Goal: Task Accomplishment & Management: Use online tool/utility

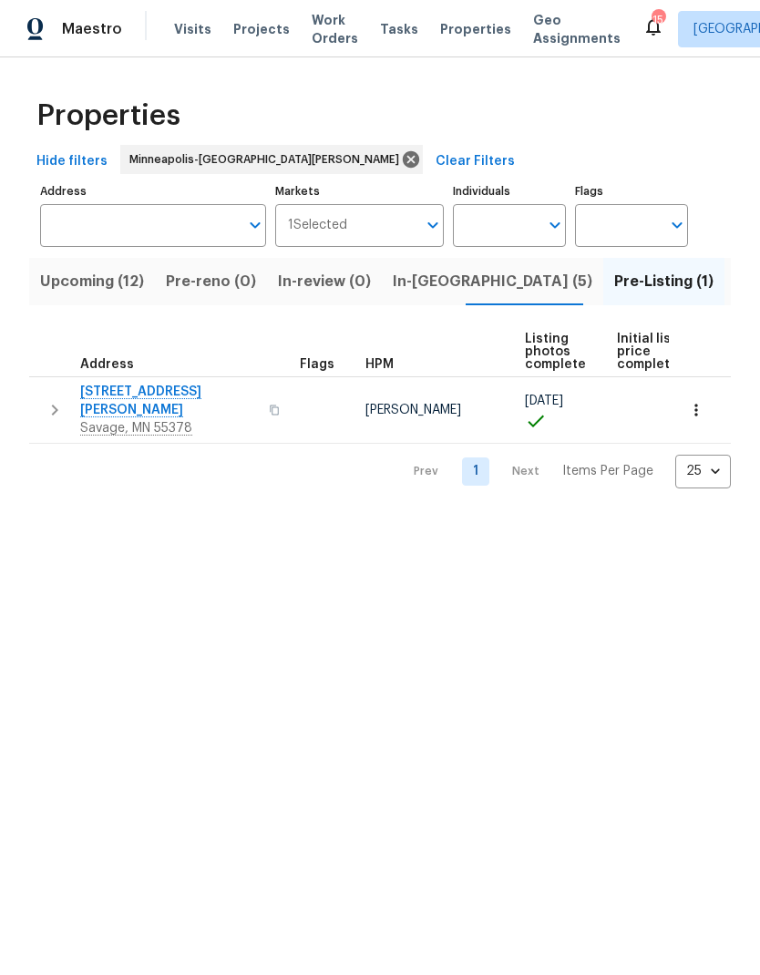
click at [394, 105] on div "Properties" at bounding box center [379, 116] width 701 height 58
click at [243, 36] on span "Projects" at bounding box center [261, 29] width 56 height 18
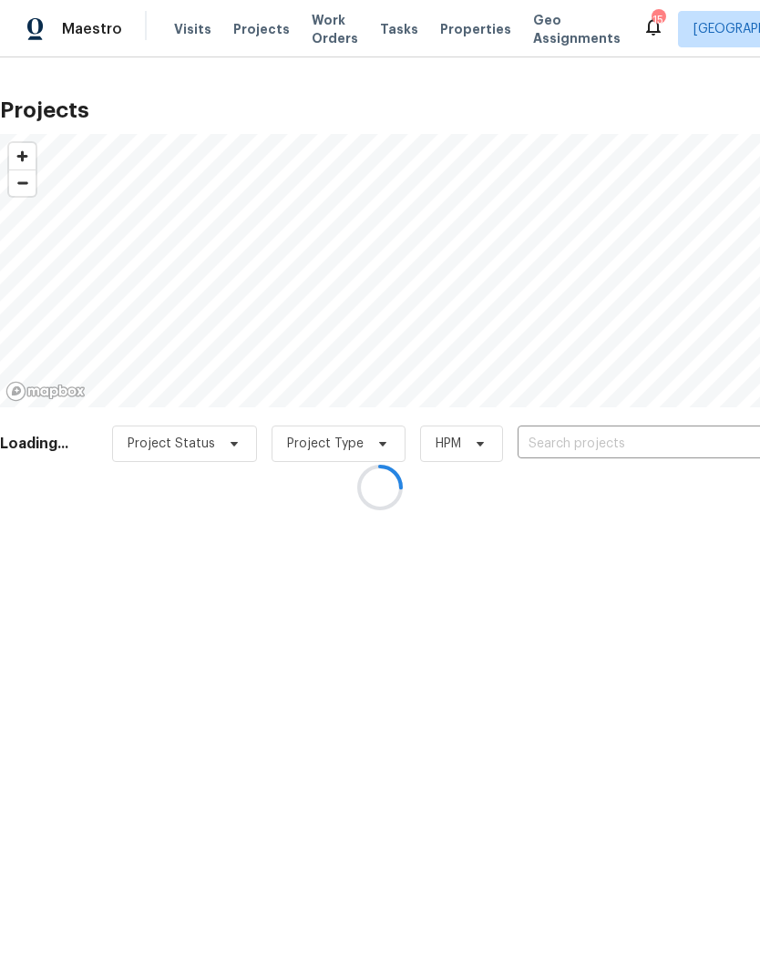
click at [609, 445] on div at bounding box center [380, 487] width 760 height 975
click at [601, 440] on div at bounding box center [380, 487] width 760 height 975
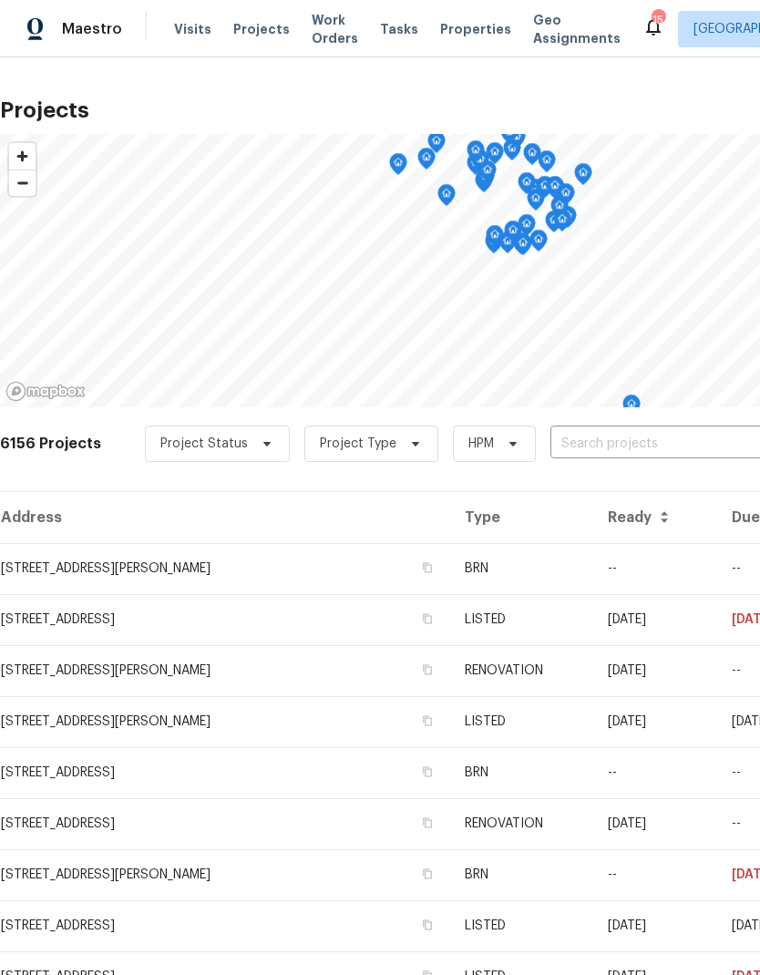
click at [618, 441] on input "text" at bounding box center [654, 444] width 209 height 28
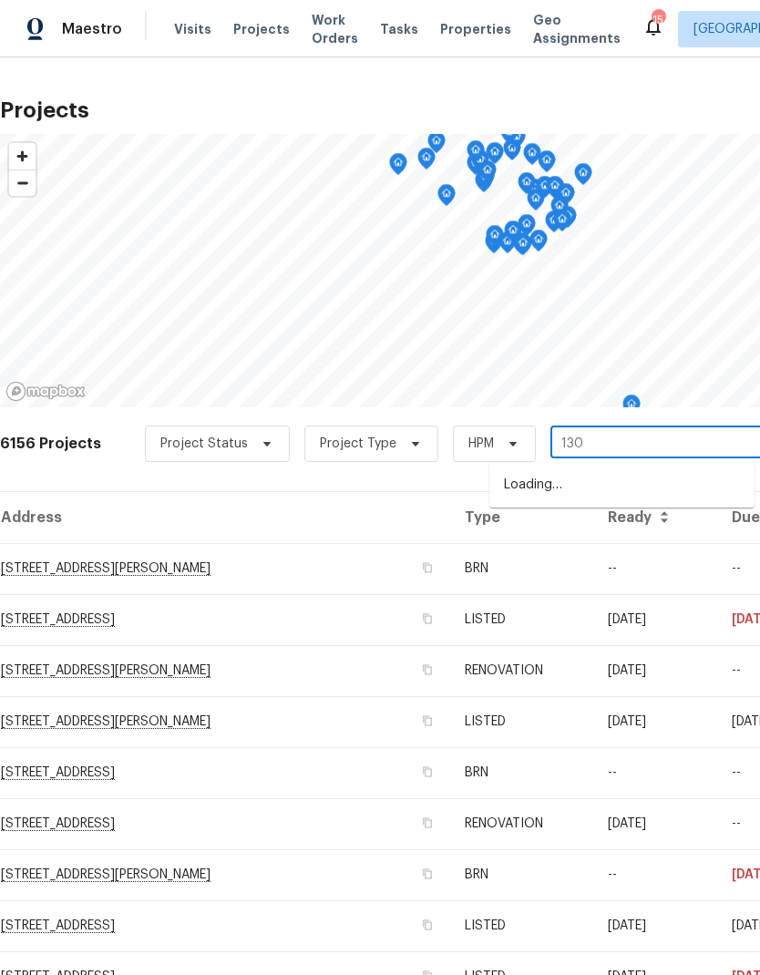
type input "1309"
click at [606, 480] on li "[STREET_ADDRESS]" at bounding box center [621, 485] width 265 height 31
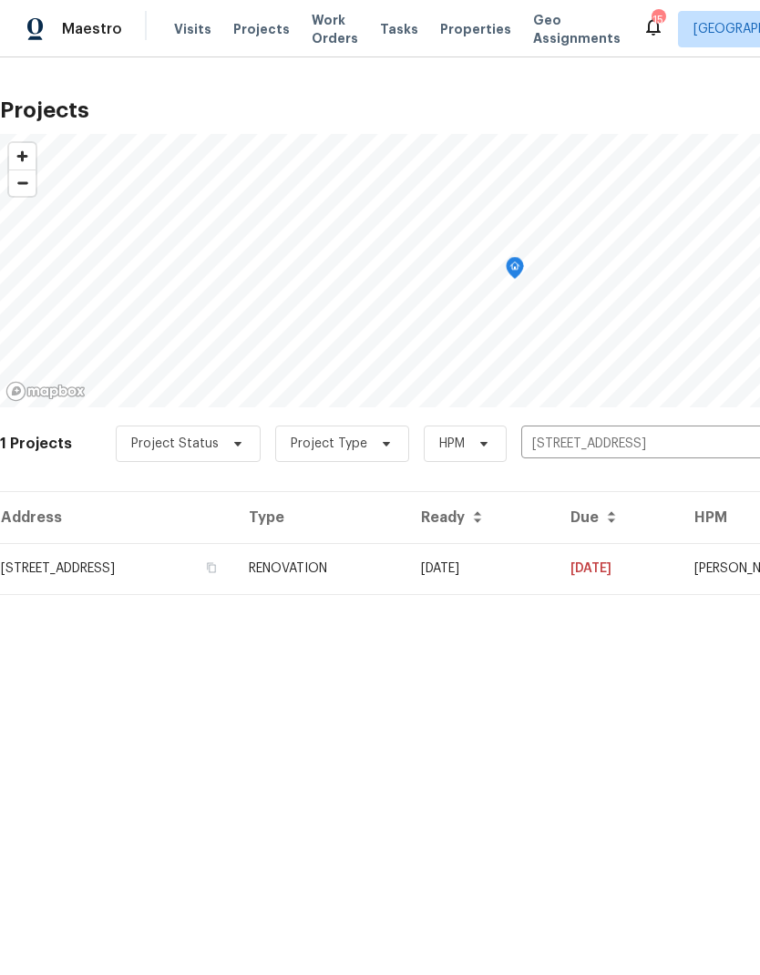
click at [118, 578] on td "[STREET_ADDRESS]" at bounding box center [117, 568] width 234 height 51
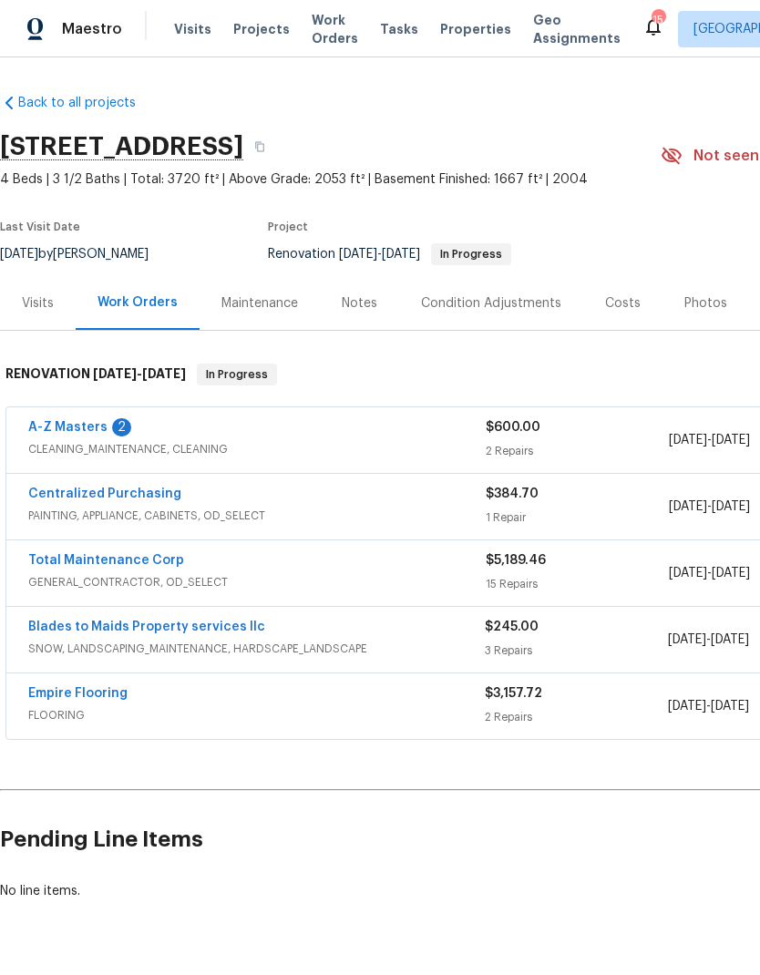
click at [74, 425] on link "A-Z Masters" at bounding box center [67, 427] width 79 height 13
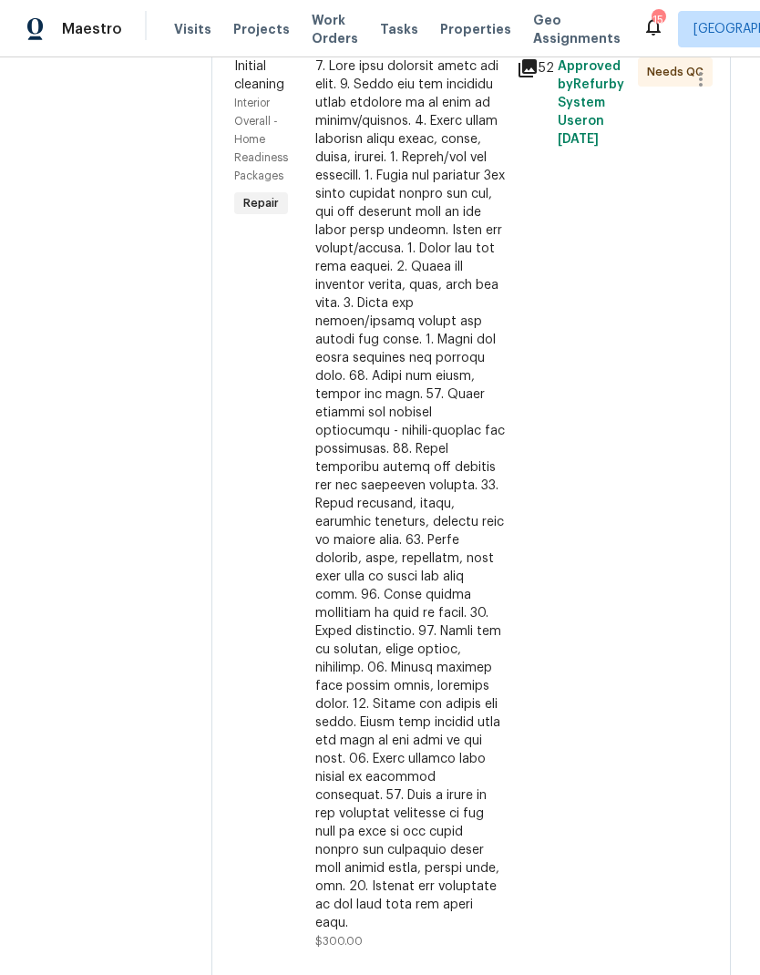
scroll to position [316, 0]
click at [404, 516] on div at bounding box center [410, 495] width 191 height 875
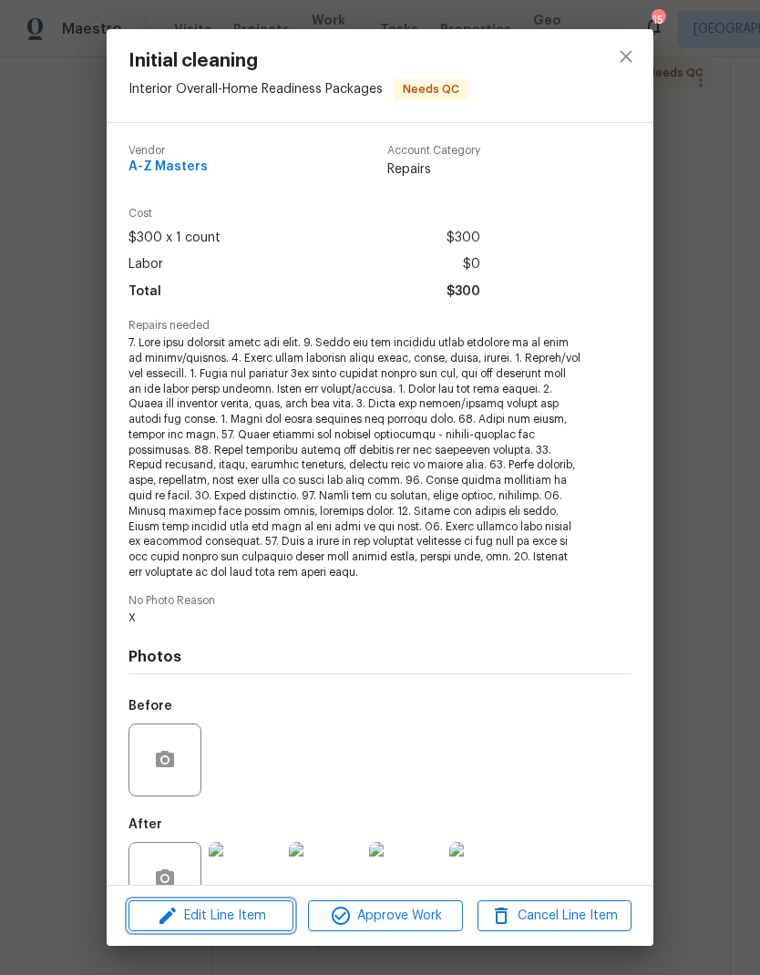
click at [246, 913] on span "Edit Line Item" at bounding box center [211, 916] width 154 height 23
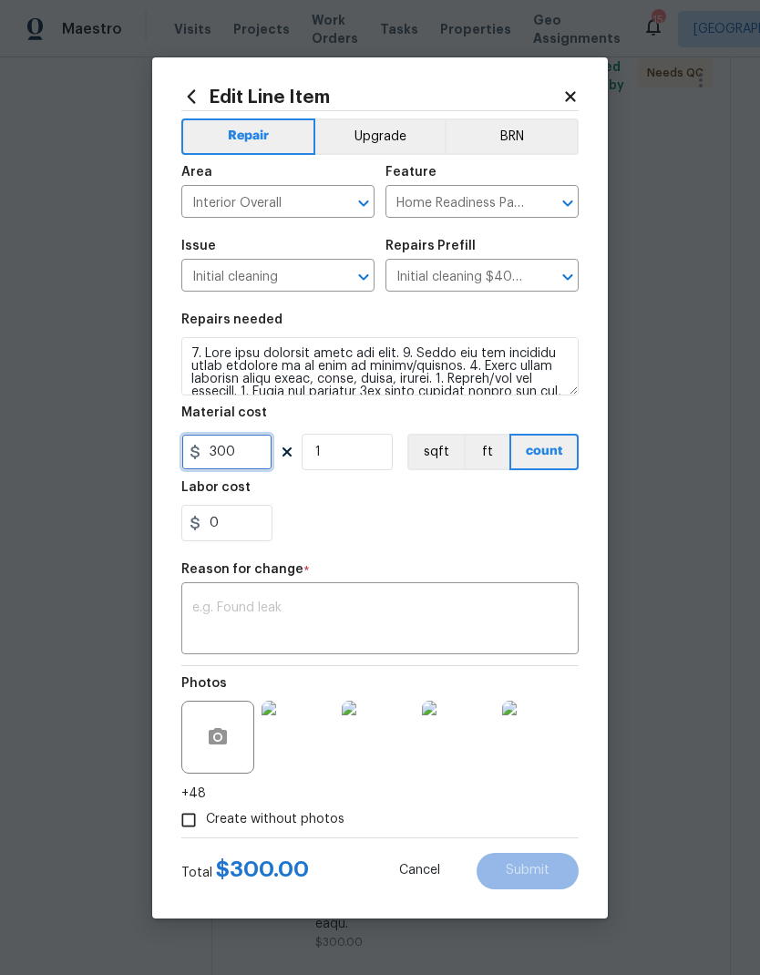
click at [240, 456] on input "300" at bounding box center [226, 452] width 91 height 36
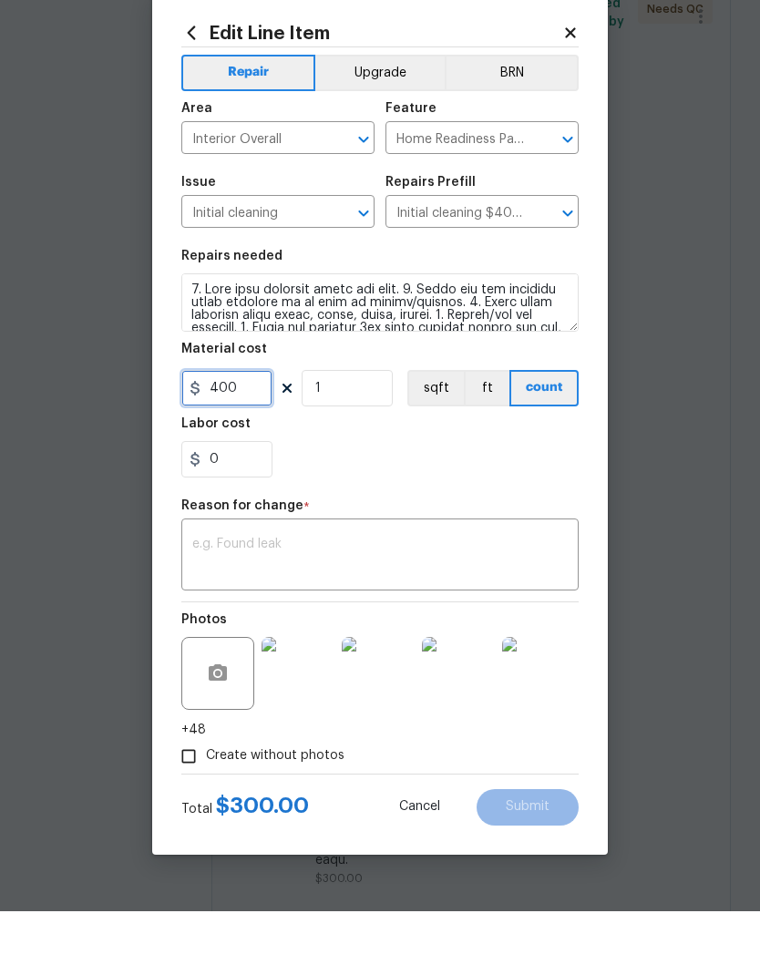
type input "400"
click at [301, 601] on textarea at bounding box center [379, 620] width 375 height 38
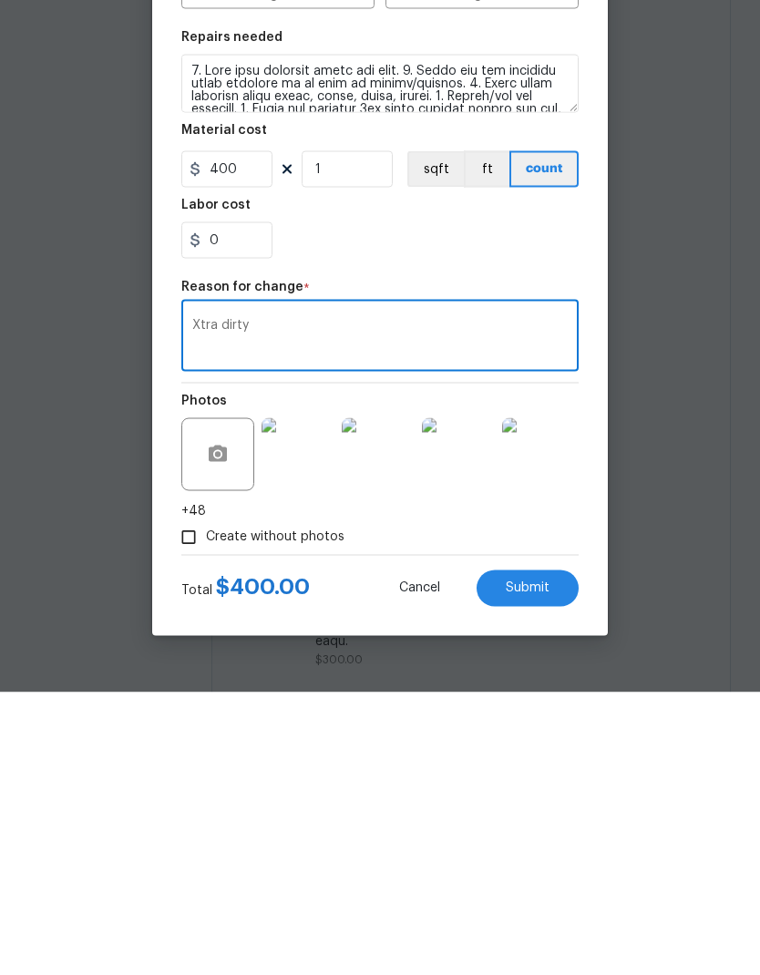
type textarea "Xtra dirty"
click at [532, 864] on span "Submit" at bounding box center [528, 871] width 44 height 14
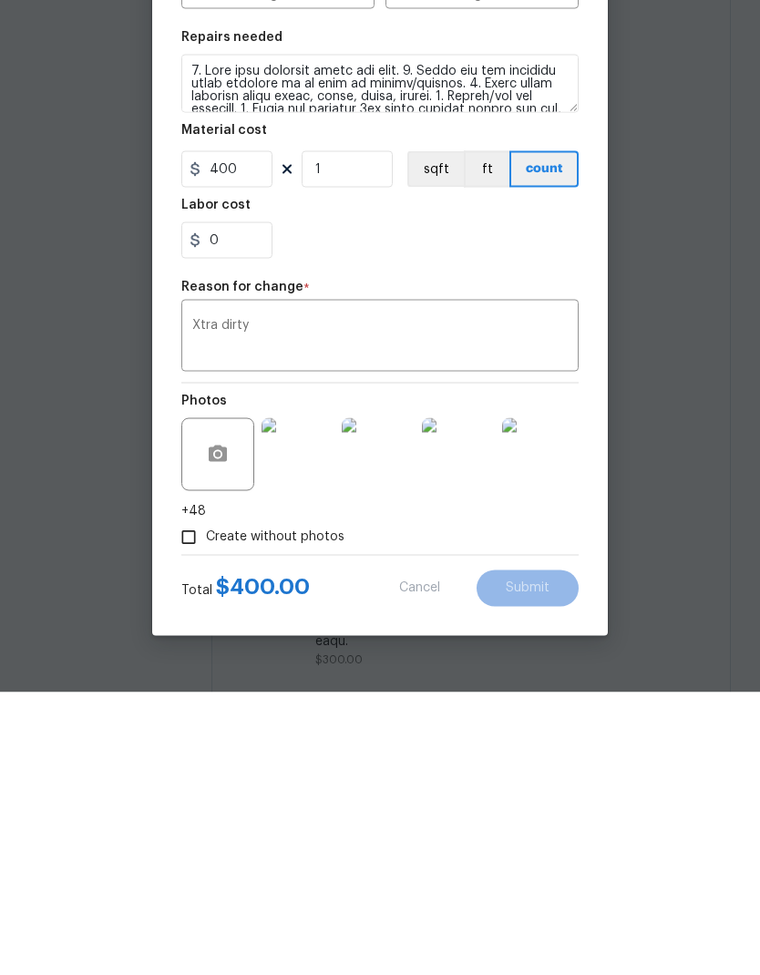
scroll to position [73, 0]
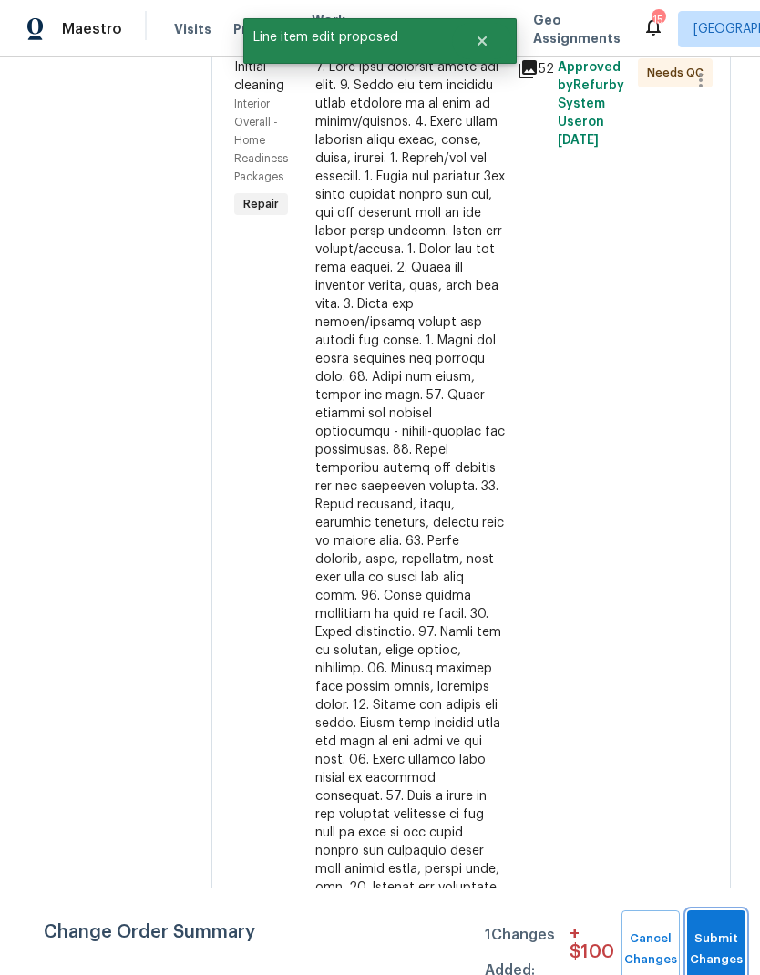
click at [720, 946] on button "Submit Changes" at bounding box center [716, 949] width 58 height 78
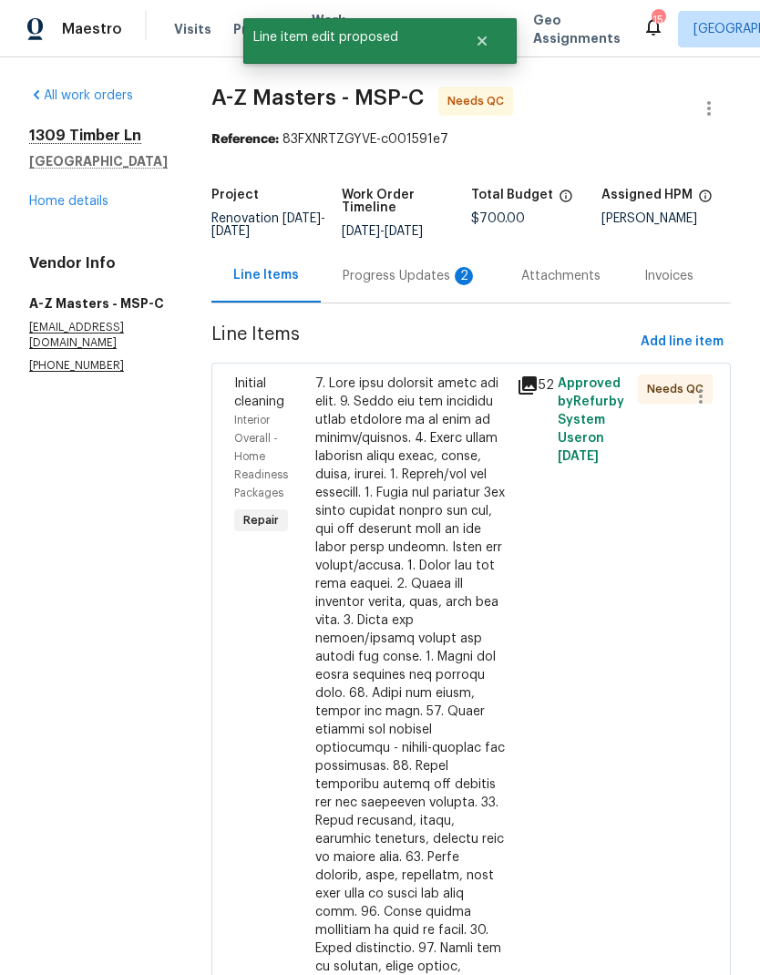
scroll to position [0, 0]
click at [343, 267] on div "Progress Updates 2" at bounding box center [410, 276] width 135 height 18
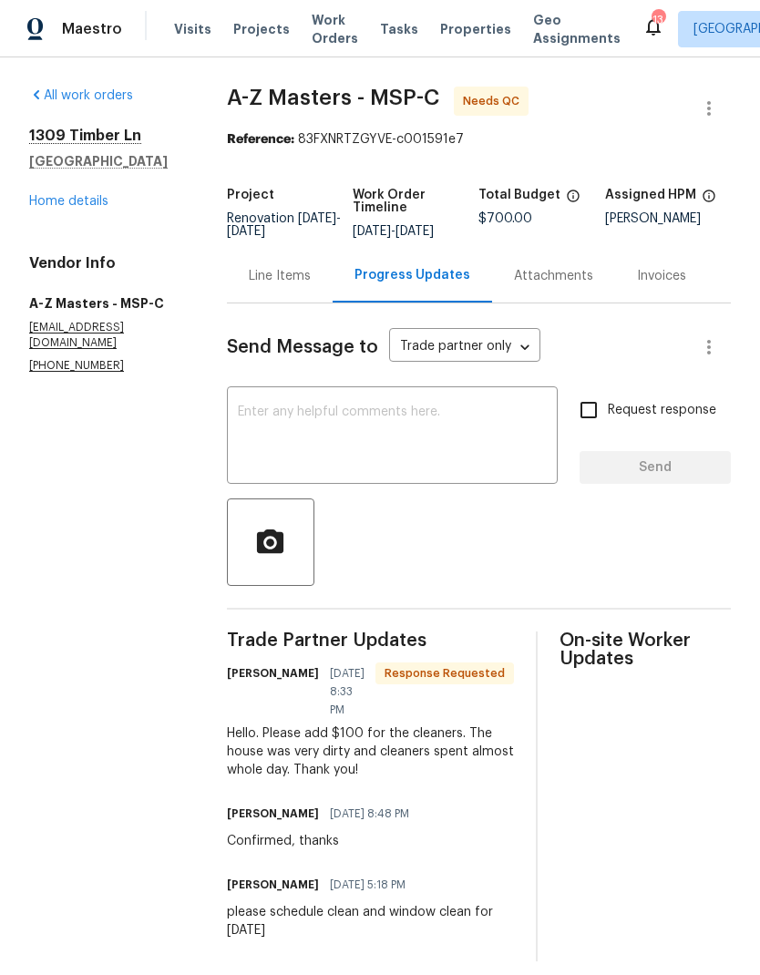
click at [380, 427] on textarea at bounding box center [393, 437] width 310 height 64
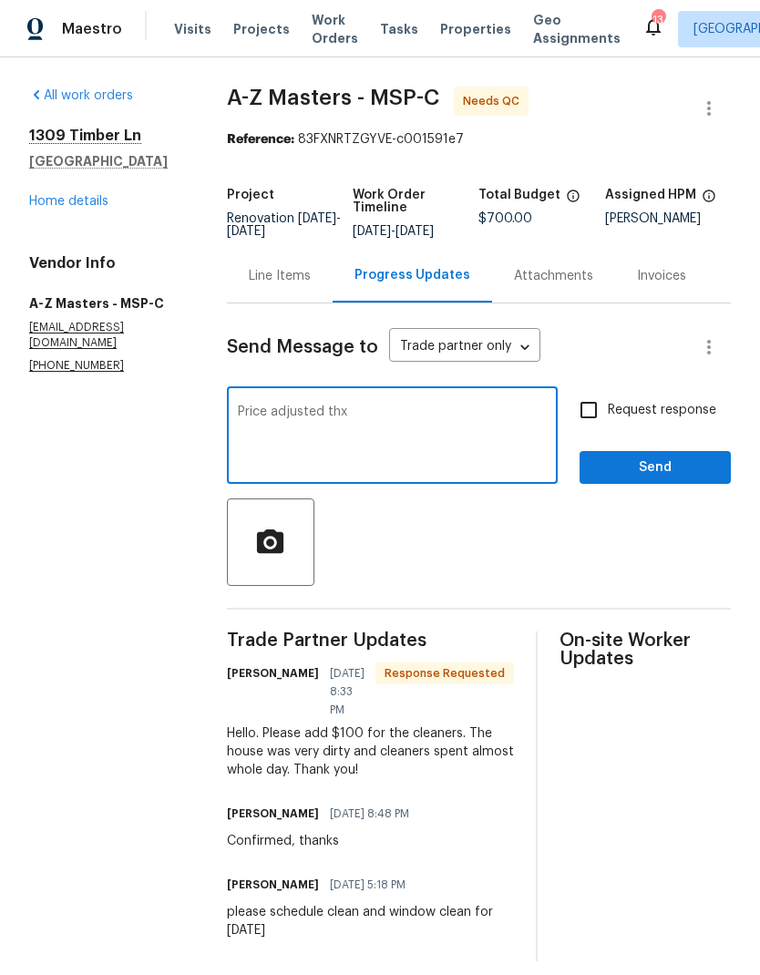
type textarea "Price adjusted thx"
click at [601, 415] on input "Request response" at bounding box center [588, 410] width 38 height 38
checkbox input "true"
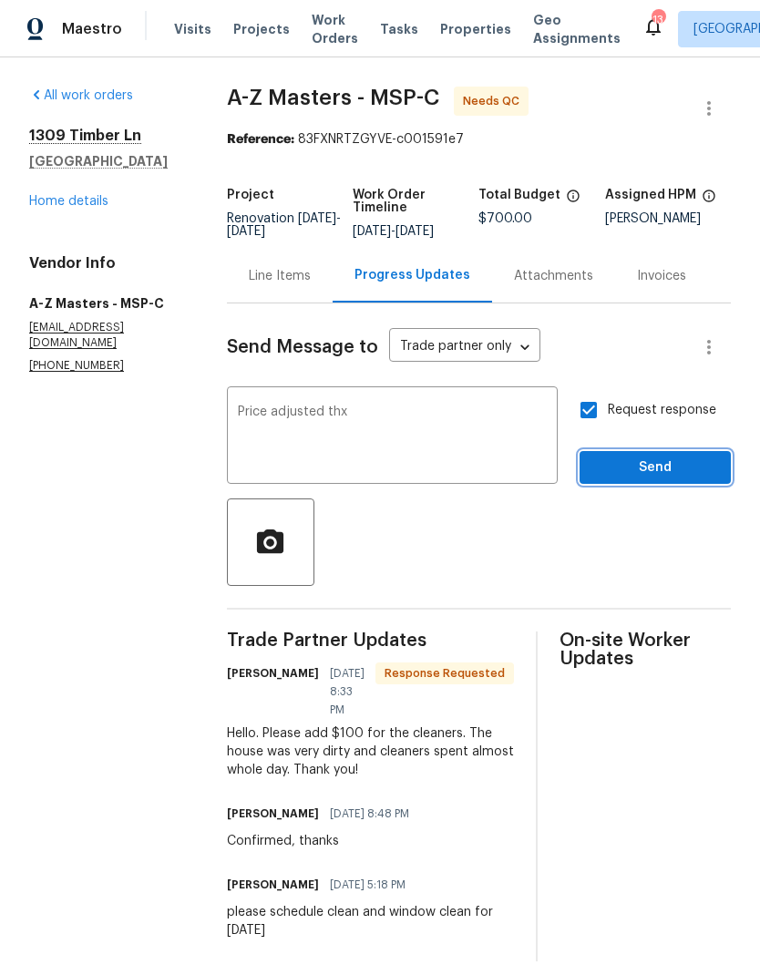
click at [636, 485] on button "Send" at bounding box center [654, 468] width 151 height 34
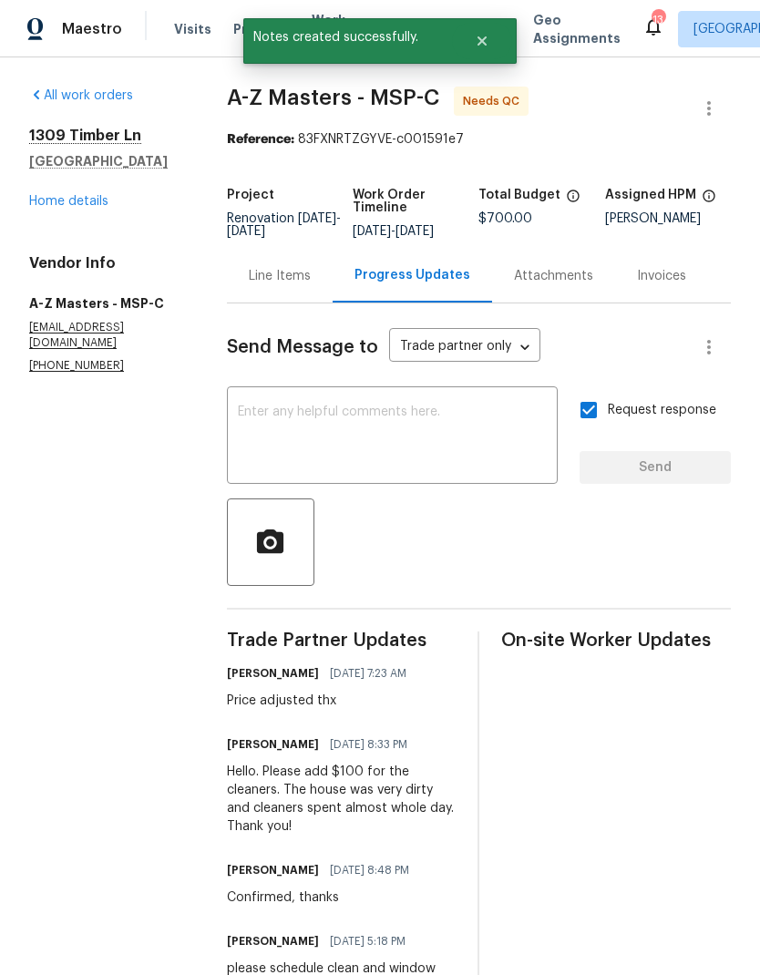
click at [280, 285] on div "Line Items" at bounding box center [280, 276] width 62 height 18
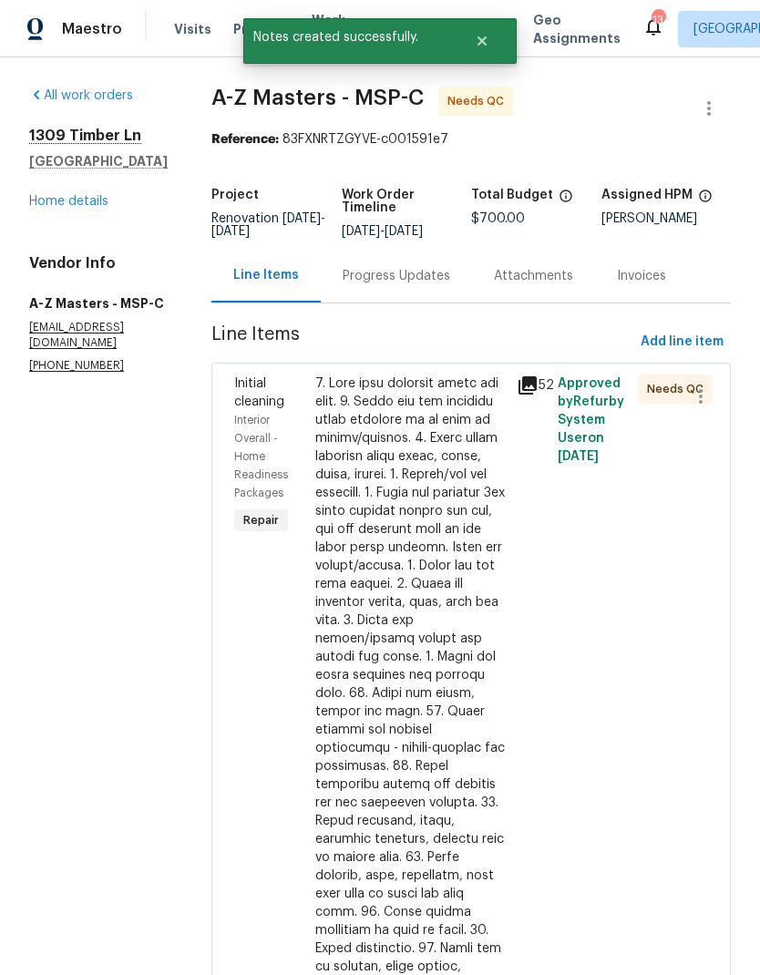
click at [377, 640] on div at bounding box center [410, 811] width 191 height 875
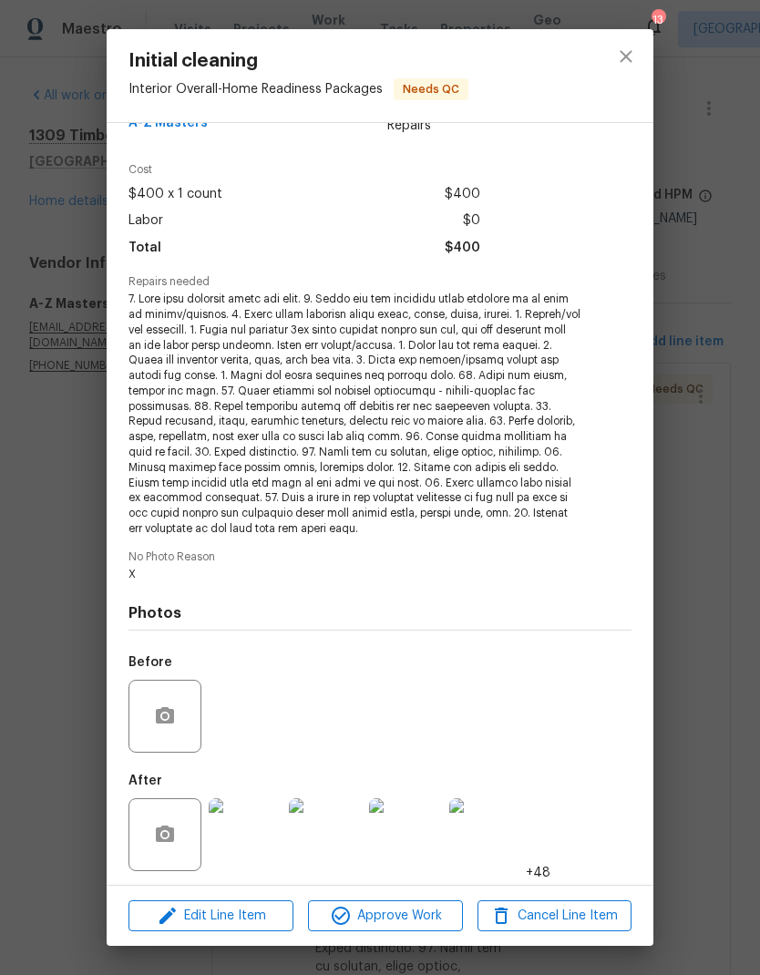
scroll to position [43, 0]
click at [264, 834] on img at bounding box center [245, 835] width 73 height 73
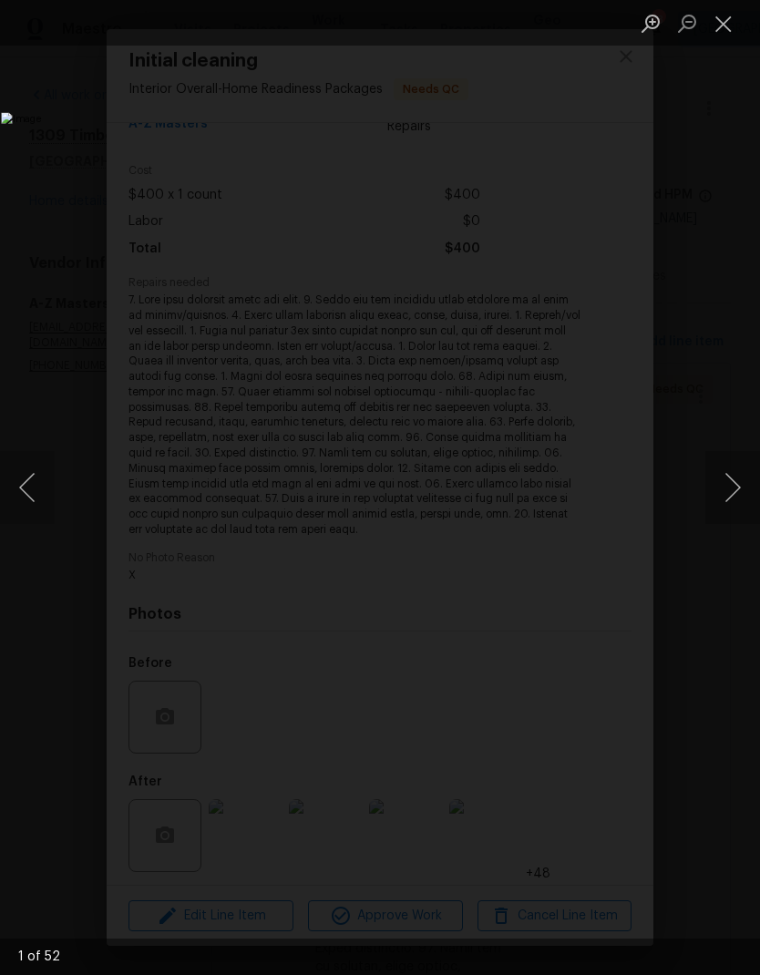
click at [740, 488] on button "Next image" at bounding box center [732, 487] width 55 height 73
click at [744, 497] on button "Next image" at bounding box center [732, 487] width 55 height 73
click at [729, 494] on button "Next image" at bounding box center [732, 487] width 55 height 73
click at [742, 488] on button "Next image" at bounding box center [732, 487] width 55 height 73
click at [742, 476] on button "Next image" at bounding box center [732, 487] width 55 height 73
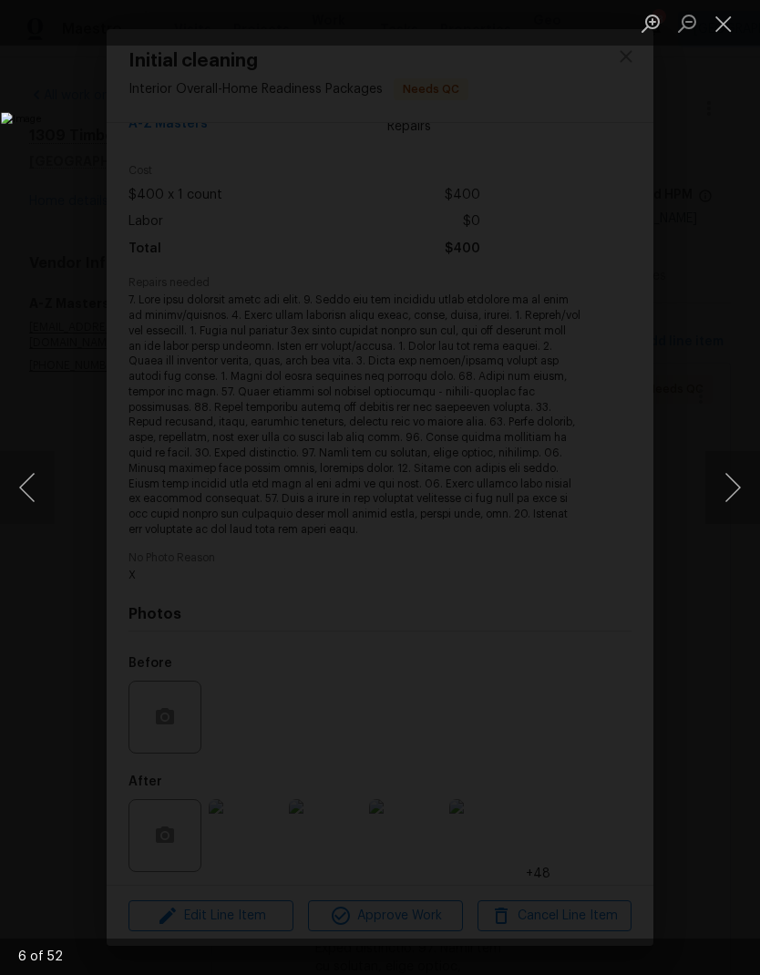
click at [750, 470] on button "Next image" at bounding box center [732, 487] width 55 height 73
click at [741, 471] on button "Next image" at bounding box center [732, 487] width 55 height 73
click at [743, 478] on button "Next image" at bounding box center [732, 487] width 55 height 73
click at [744, 478] on button "Next image" at bounding box center [732, 487] width 55 height 73
click at [741, 479] on button "Next image" at bounding box center [732, 487] width 55 height 73
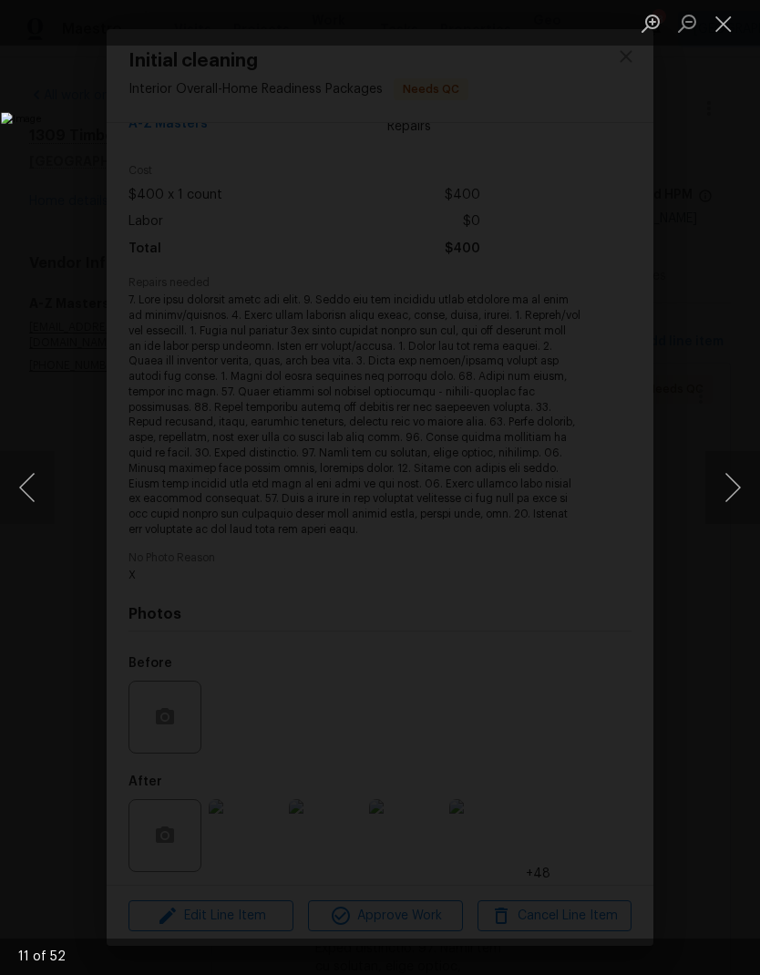
click at [739, 485] on button "Next image" at bounding box center [732, 487] width 55 height 73
click at [742, 477] on button "Next image" at bounding box center [732, 487] width 55 height 73
click at [745, 477] on button "Next image" at bounding box center [732, 487] width 55 height 73
click at [738, 482] on button "Next image" at bounding box center [732, 487] width 55 height 73
click at [745, 483] on button "Next image" at bounding box center [732, 487] width 55 height 73
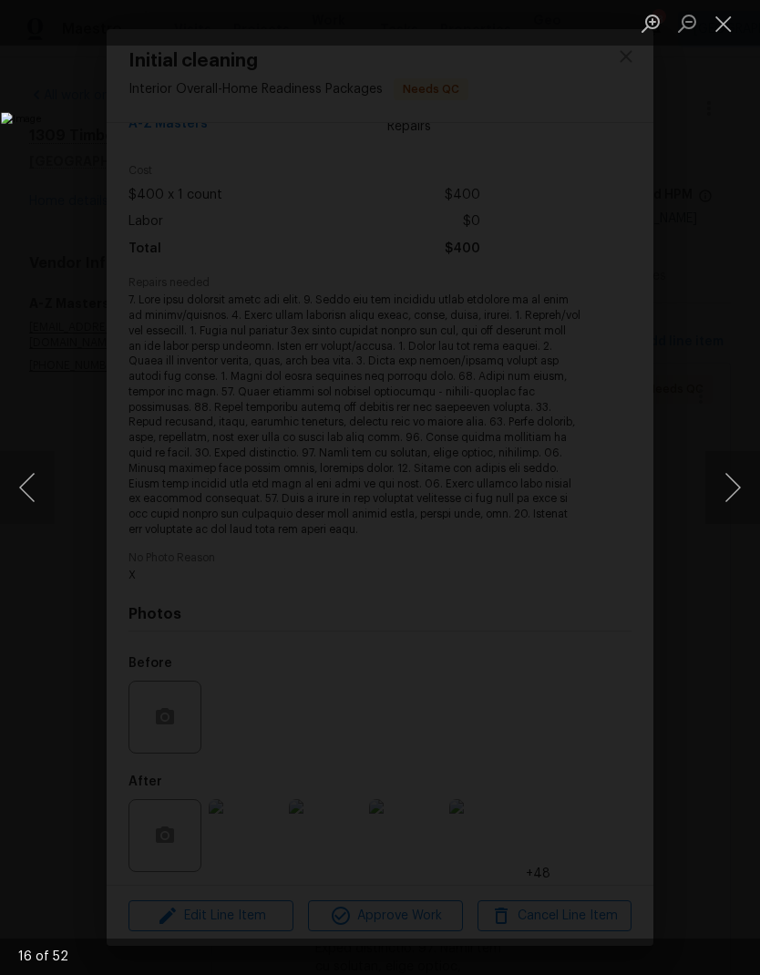
click at [750, 483] on button "Next image" at bounding box center [732, 487] width 55 height 73
click at [745, 477] on button "Next image" at bounding box center [732, 487] width 55 height 73
click at [744, 480] on button "Next image" at bounding box center [732, 487] width 55 height 73
click at [742, 480] on button "Next image" at bounding box center [732, 487] width 55 height 73
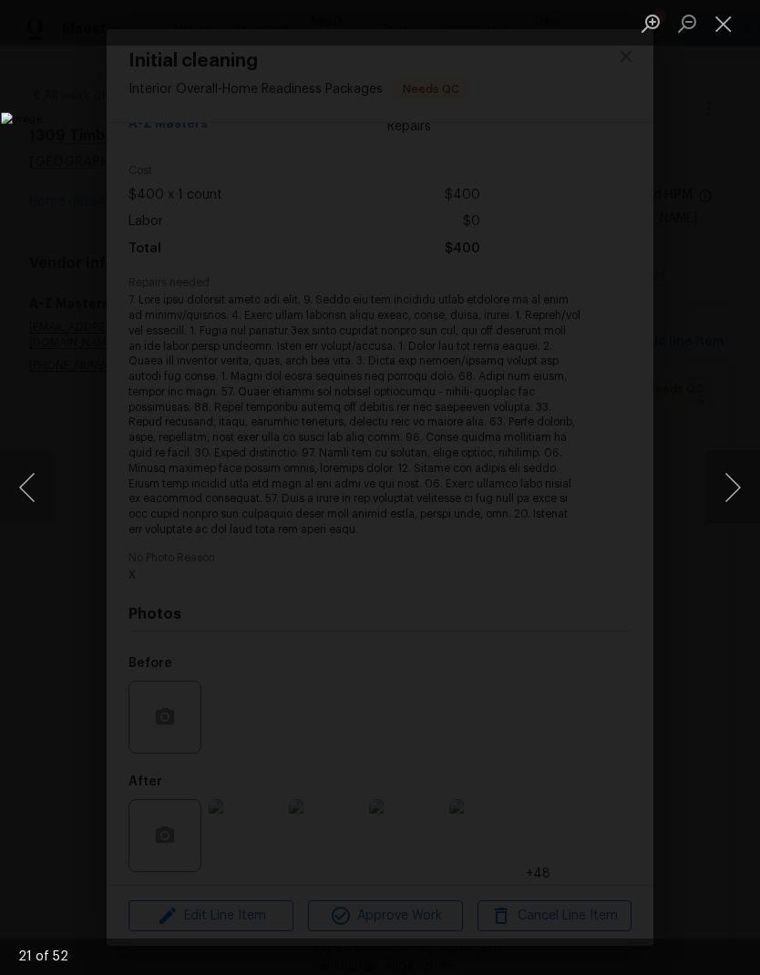
click at [741, 485] on button "Next image" at bounding box center [732, 487] width 55 height 73
click at [746, 485] on button "Next image" at bounding box center [732, 487] width 55 height 73
click at [746, 486] on button "Next image" at bounding box center [732, 487] width 55 height 73
click at [748, 488] on button "Next image" at bounding box center [732, 487] width 55 height 73
click at [744, 488] on button "Next image" at bounding box center [732, 487] width 55 height 73
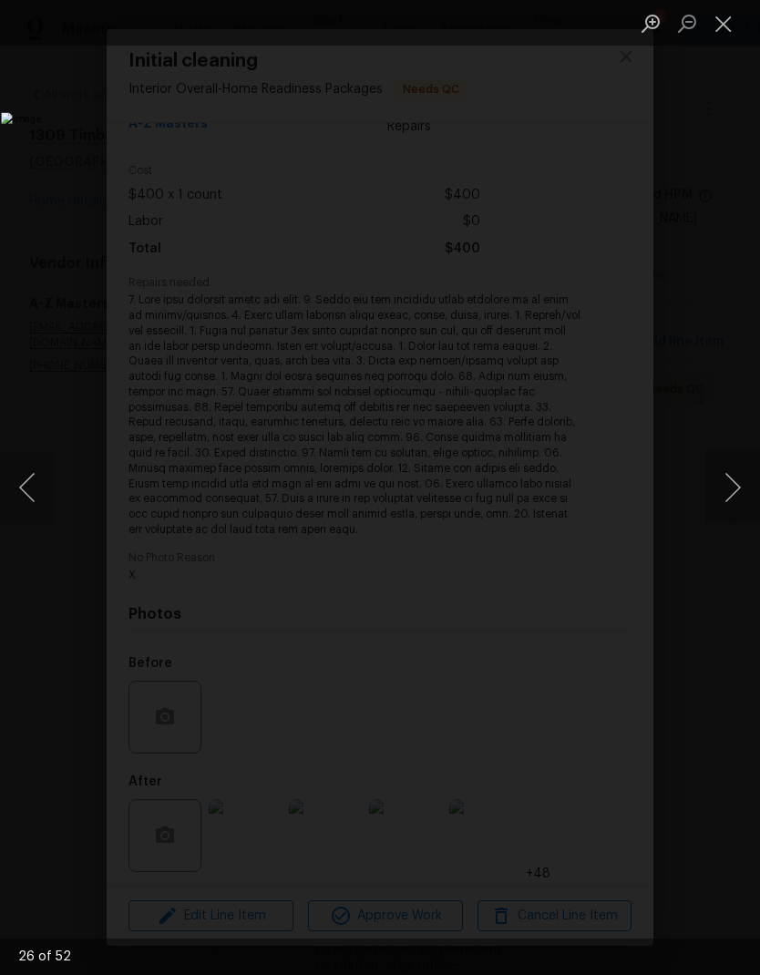
click at [744, 488] on button "Next image" at bounding box center [732, 487] width 55 height 73
click at [747, 486] on button "Next image" at bounding box center [732, 487] width 55 height 73
click at [746, 486] on button "Next image" at bounding box center [732, 487] width 55 height 73
click at [749, 488] on button "Next image" at bounding box center [732, 487] width 55 height 73
click at [749, 487] on button "Next image" at bounding box center [732, 487] width 55 height 73
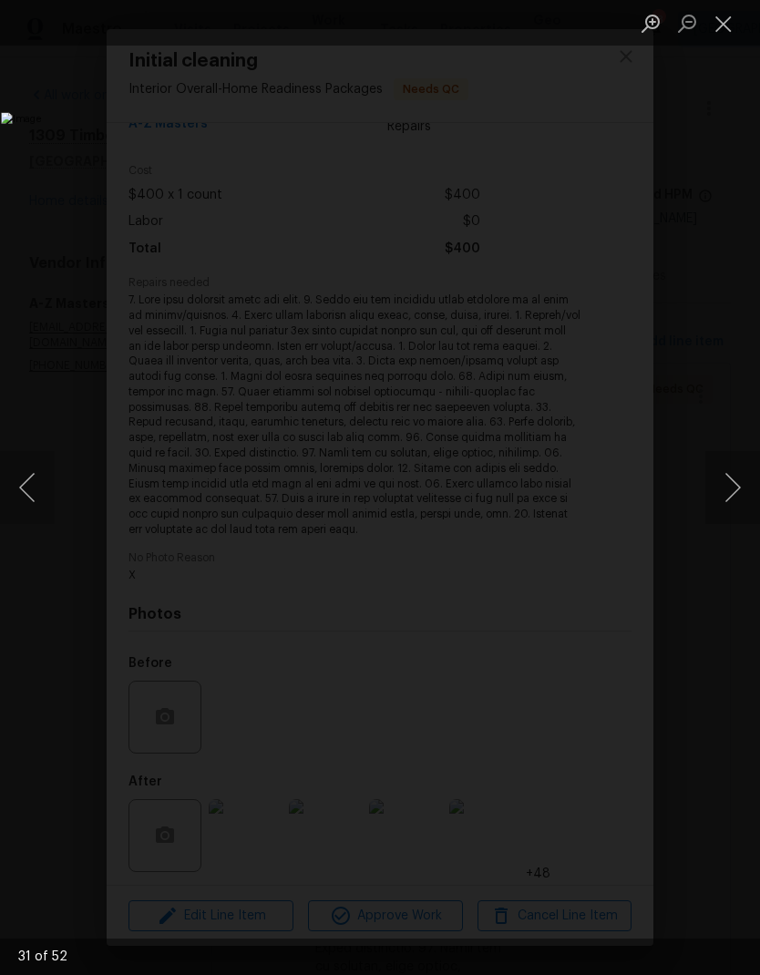
click at [749, 487] on button "Next image" at bounding box center [732, 487] width 55 height 73
click at [731, 26] on button "Close lightbox" at bounding box center [723, 23] width 36 height 32
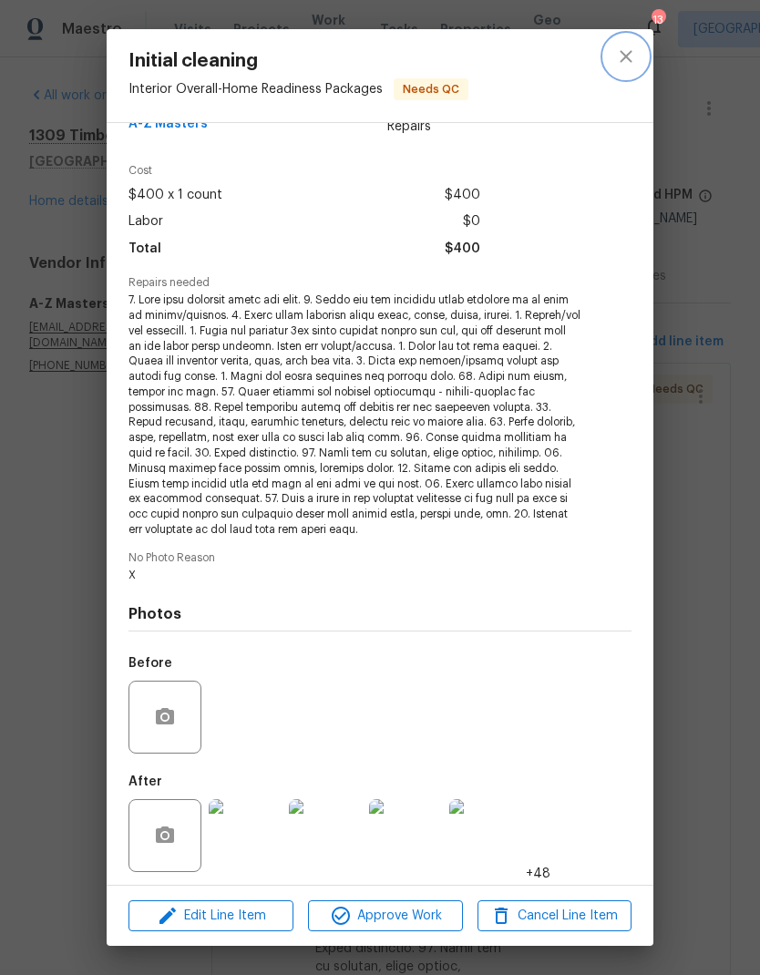
click at [642, 54] on button "close" at bounding box center [626, 57] width 44 height 44
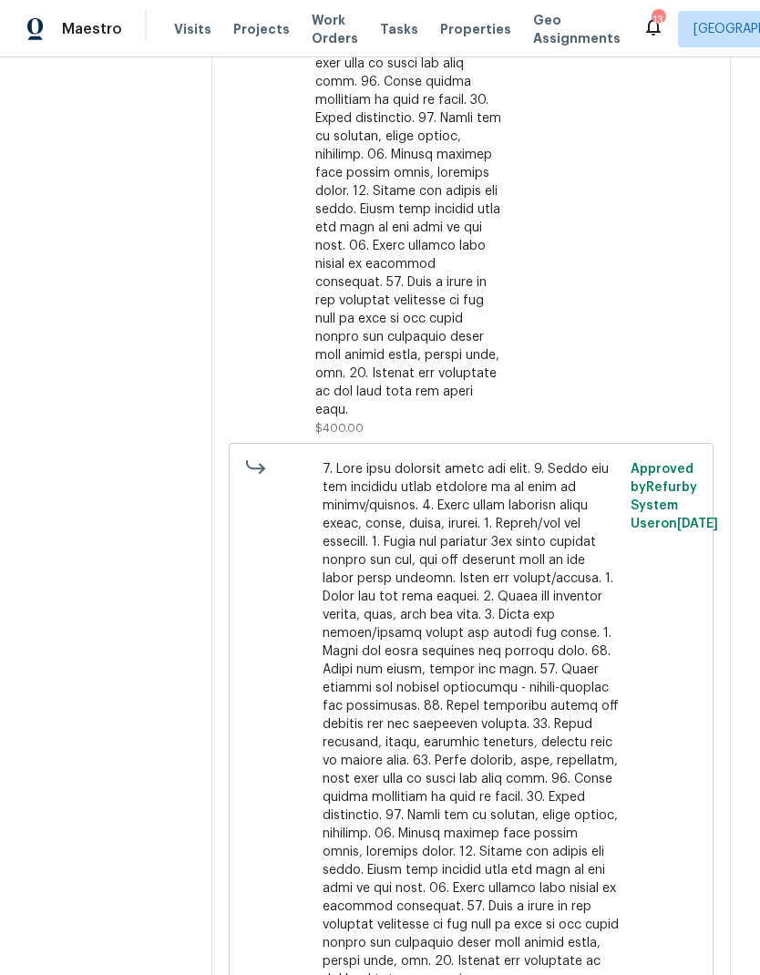
scroll to position [829, 0]
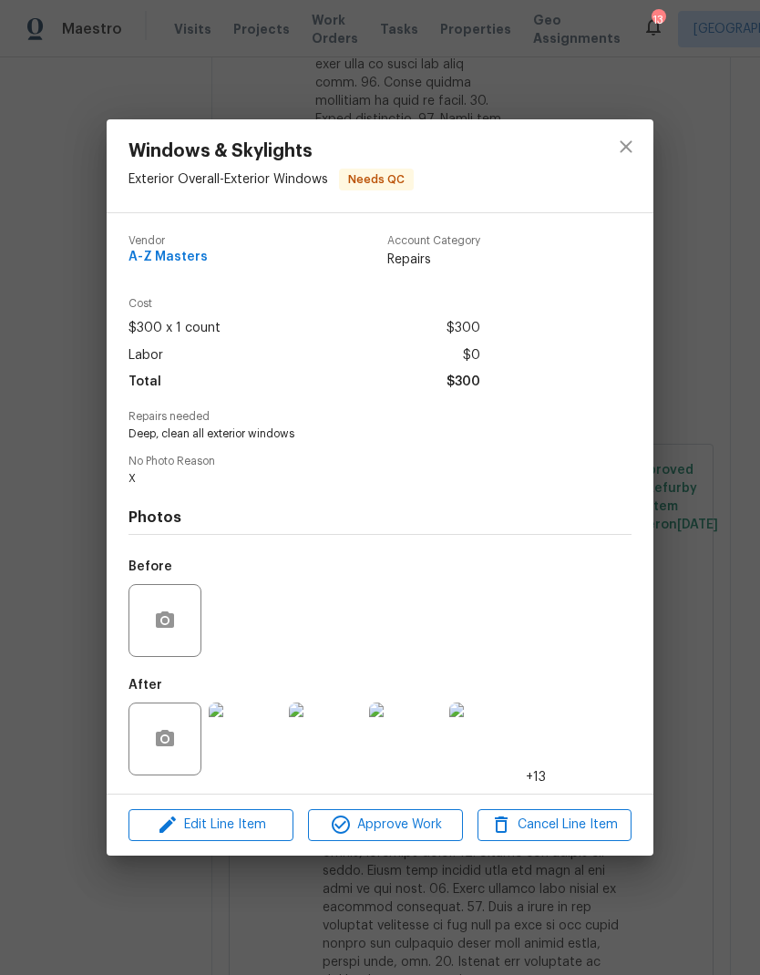
click at [253, 754] on img at bounding box center [245, 738] width 73 height 73
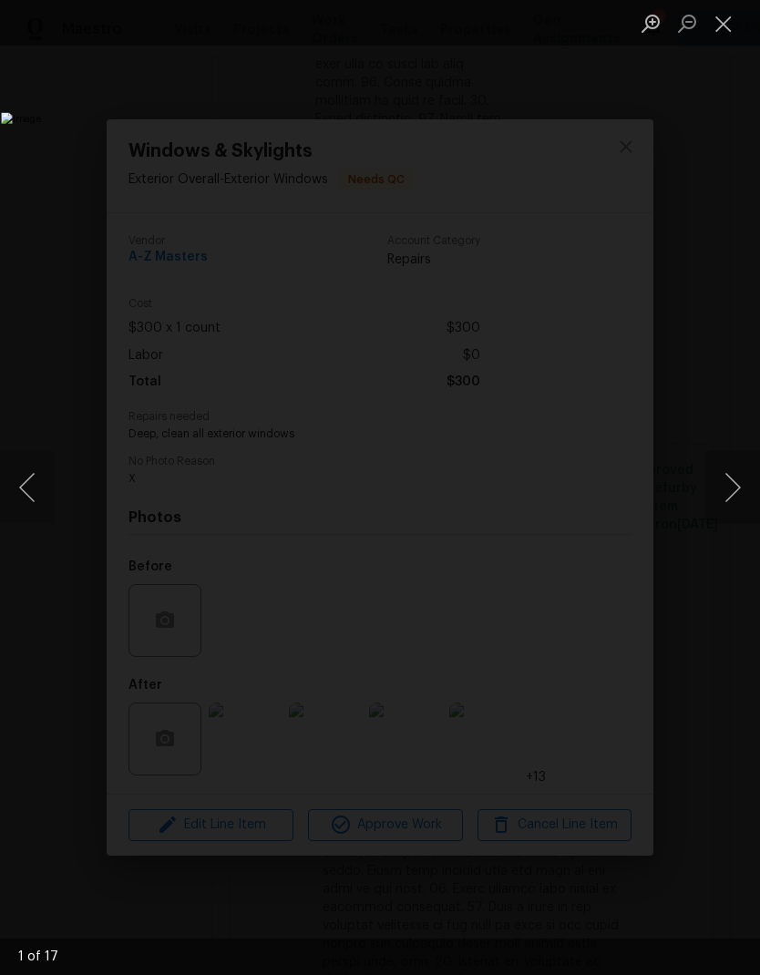
click at [743, 477] on button "Next image" at bounding box center [732, 487] width 55 height 73
click at [742, 479] on button "Next image" at bounding box center [732, 487] width 55 height 73
click at [23, 496] on button "Previous image" at bounding box center [27, 487] width 55 height 73
click at [746, 489] on button "Next image" at bounding box center [732, 487] width 55 height 73
click at [742, 490] on button "Next image" at bounding box center [732, 487] width 55 height 73
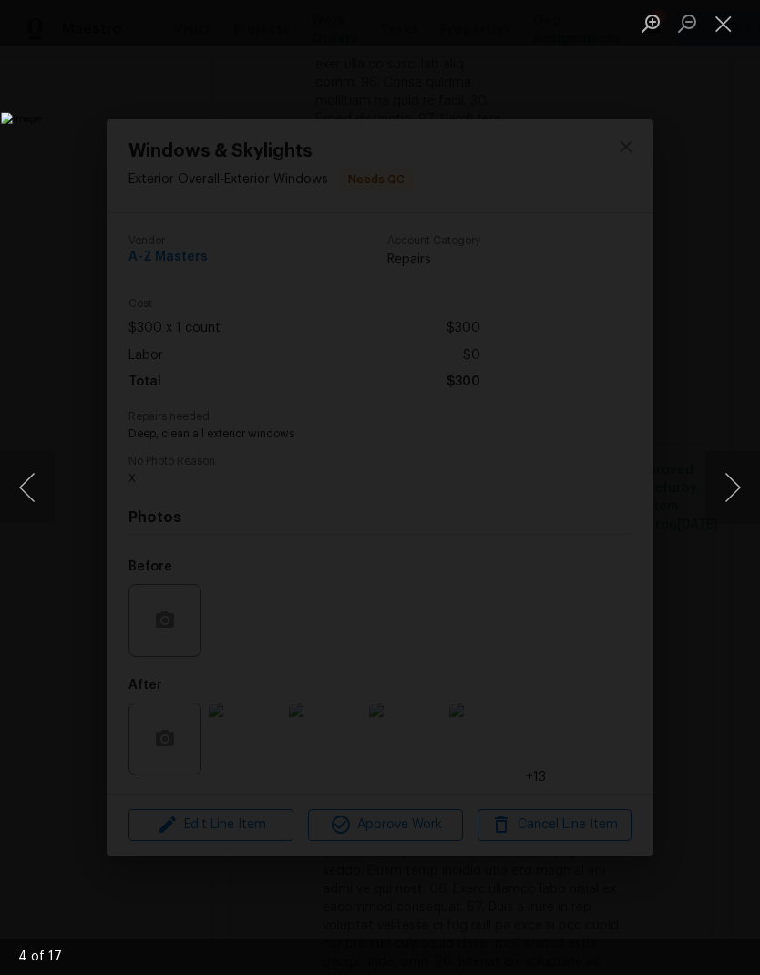
click at [742, 491] on button "Next image" at bounding box center [732, 487] width 55 height 73
click at [742, 489] on button "Next image" at bounding box center [732, 487] width 55 height 73
click at [742, 490] on button "Next image" at bounding box center [732, 487] width 55 height 73
click at [744, 490] on button "Next image" at bounding box center [732, 487] width 55 height 73
click at [743, 489] on button "Next image" at bounding box center [732, 487] width 55 height 73
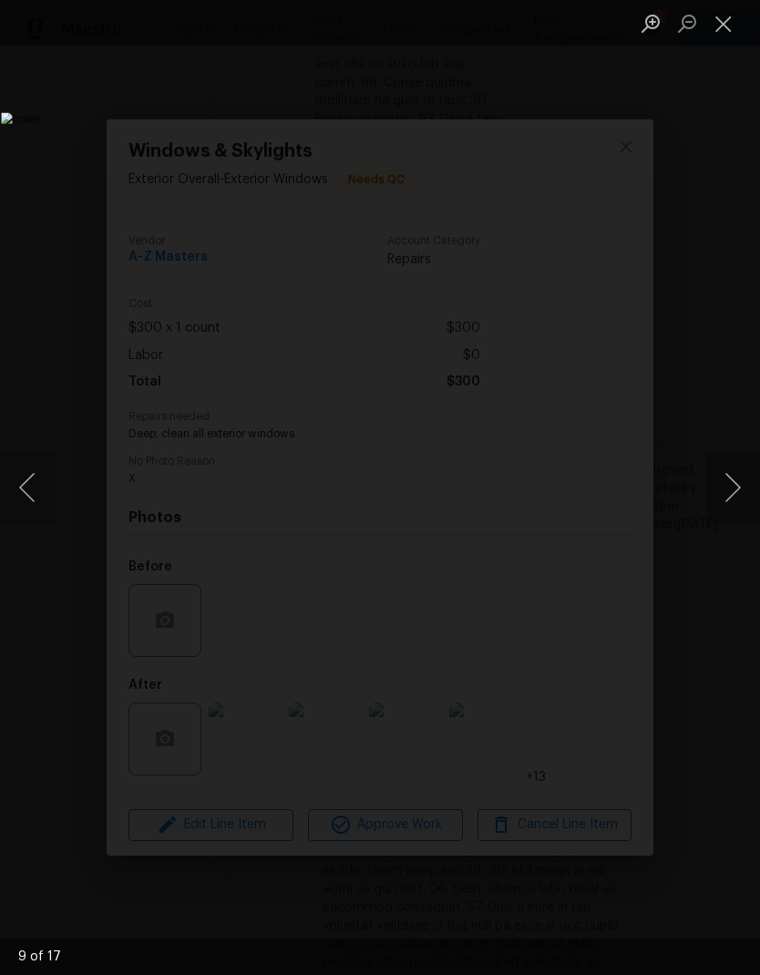
click at [738, 490] on button "Next image" at bounding box center [732, 487] width 55 height 73
click at [741, 489] on button "Next image" at bounding box center [732, 487] width 55 height 73
click at [740, 488] on button "Next image" at bounding box center [732, 487] width 55 height 73
click at [742, 487] on button "Next image" at bounding box center [732, 487] width 55 height 73
click at [743, 488] on button "Next image" at bounding box center [732, 487] width 55 height 73
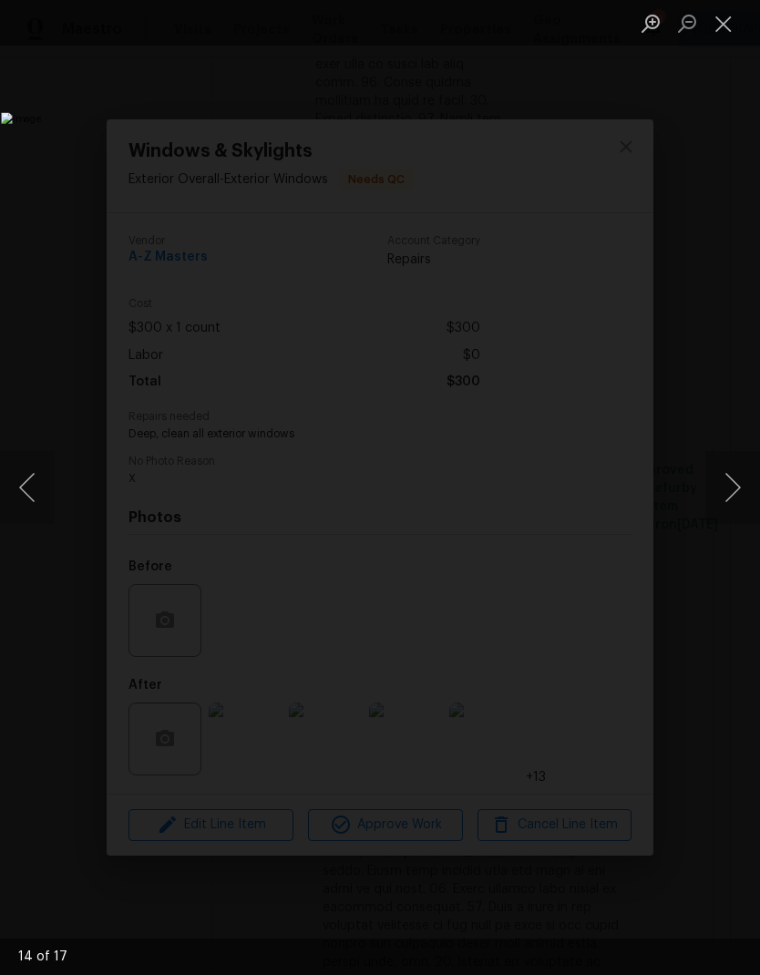
click at [746, 487] on button "Next image" at bounding box center [732, 487] width 55 height 73
click at [23, 507] on button "Previous image" at bounding box center [27, 487] width 55 height 73
click at [750, 486] on button "Next image" at bounding box center [732, 487] width 55 height 73
click at [749, 486] on button "Next image" at bounding box center [732, 487] width 55 height 73
click at [746, 486] on button "Next image" at bounding box center [732, 487] width 55 height 73
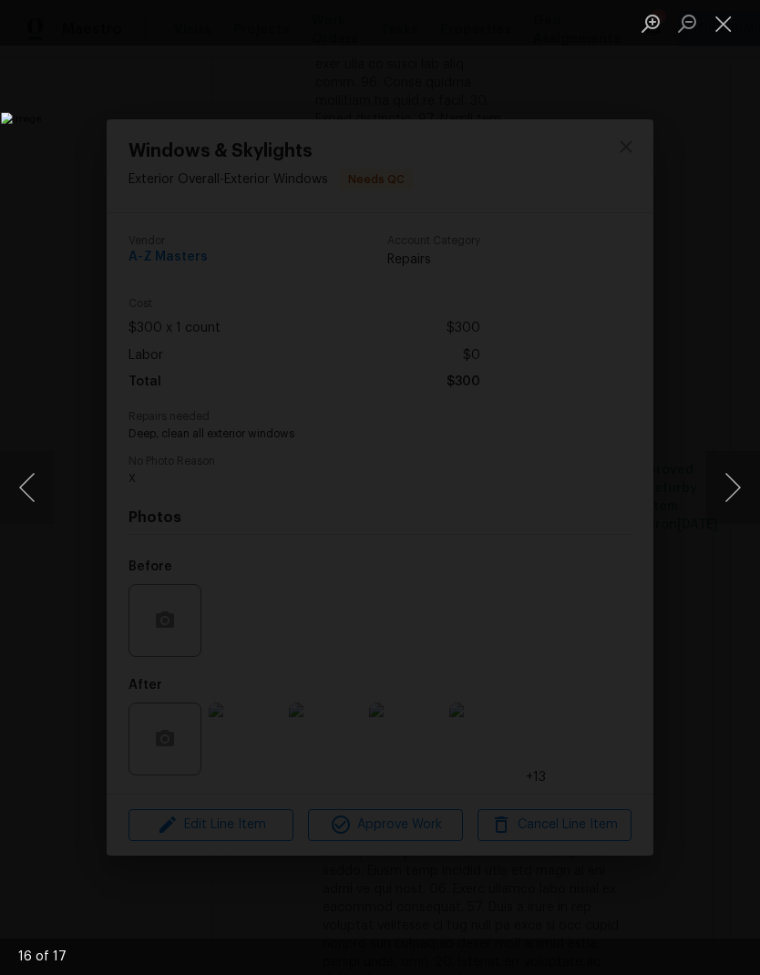
click at [749, 488] on button "Next image" at bounding box center [732, 487] width 55 height 73
click at [750, 486] on button "Next image" at bounding box center [732, 487] width 55 height 73
click at [729, 35] on button "Close lightbox" at bounding box center [723, 23] width 36 height 32
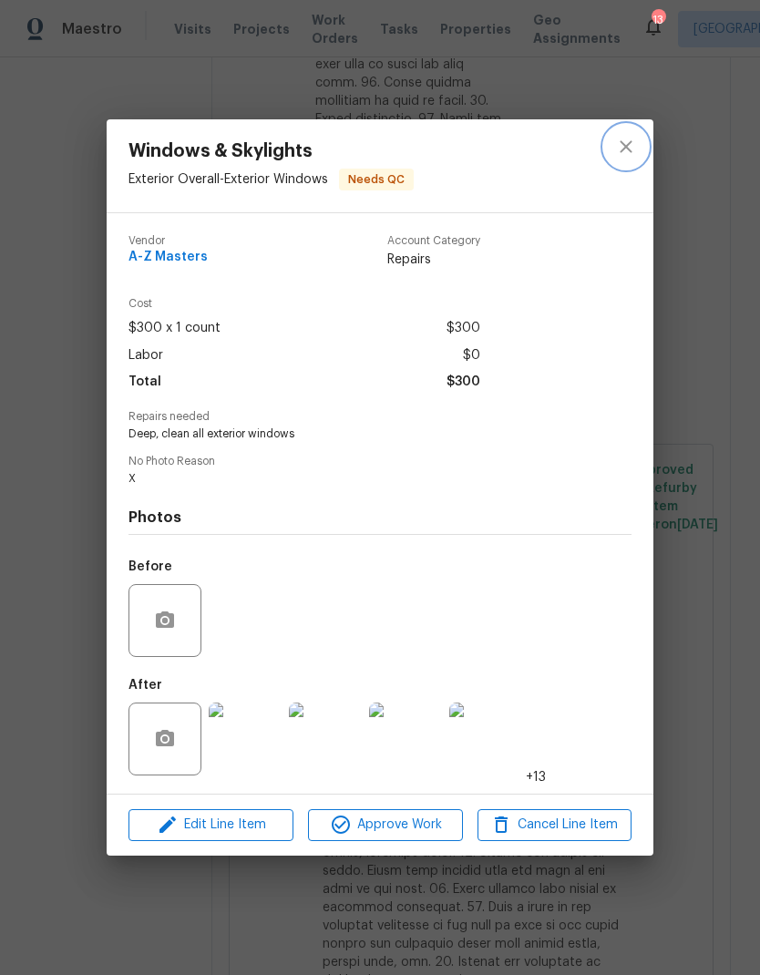
click at [628, 142] on icon "close" at bounding box center [625, 147] width 12 height 12
